Goal: Find specific page/section: Find specific page/section

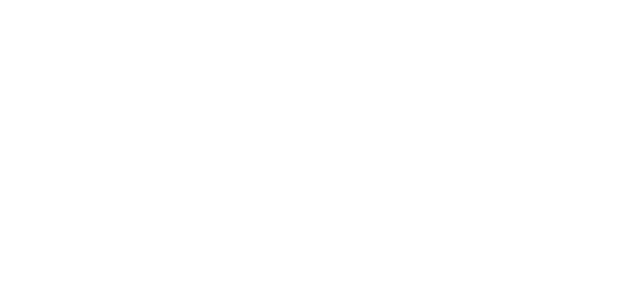
type input "gue"
